Goal: Information Seeking & Learning: Find specific fact

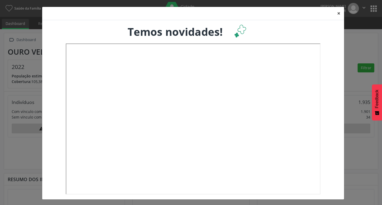
click at [337, 14] on button "×" at bounding box center [338, 13] width 11 height 13
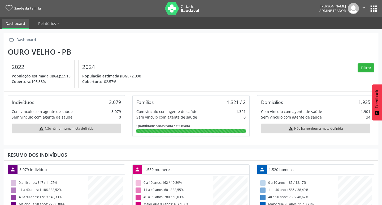
click at [372, 11] on button "apps" at bounding box center [373, 8] width 9 height 9
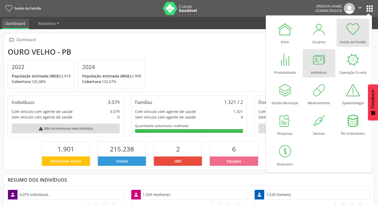
click at [313, 66] on div at bounding box center [319, 60] width 16 height 16
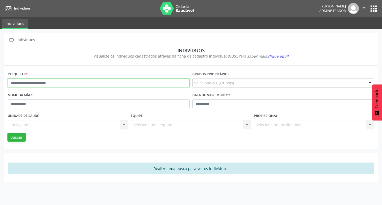
drag, startPoint x: 89, startPoint y: 85, endPoint x: 95, endPoint y: 74, distance: 12.7
click at [89, 85] on input "text" at bounding box center [99, 82] width 182 height 9
type input "**********"
click at [7, 133] on button "Buscar" at bounding box center [16, 137] width 18 height 9
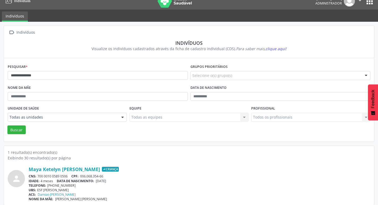
scroll to position [11, 0]
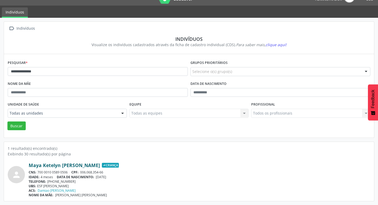
click at [91, 164] on link "Maya Ketelyn Marques Paulinho" at bounding box center [64, 165] width 71 height 6
click at [88, 162] on link "Maya Ketelyn Marques Paulinho" at bounding box center [64, 165] width 71 height 6
